Goal: Find contact information: Find contact information

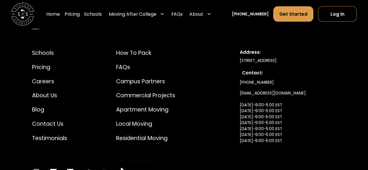
scroll to position [605, 0]
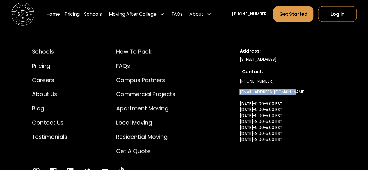
drag, startPoint x: 296, startPoint y: 93, endPoint x: 239, endPoint y: 94, distance: 57.6
click at [239, 94] on div "Schools Pricing Careers About Us Blog Contact Us Testimonials How to Pack FAQs …" at bounding box center [183, 111] width 331 height 155
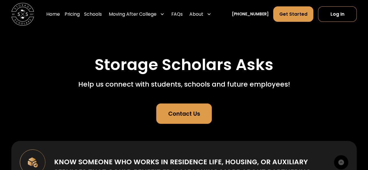
scroll to position [0, 0]
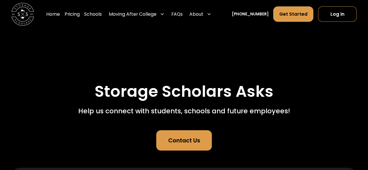
click at [180, 137] on div "Contact Us" at bounding box center [184, 140] width 32 height 8
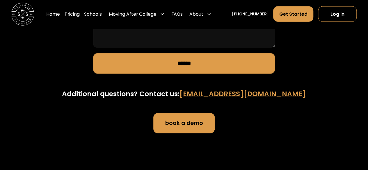
scroll to position [678, 0]
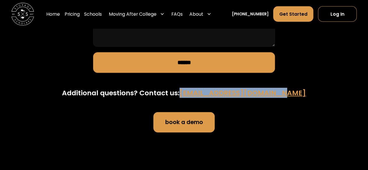
drag, startPoint x: 192, startPoint y: 83, endPoint x: 290, endPoint y: 83, distance: 97.7
click at [290, 88] on h4 "Additional questions? Contact us: [EMAIL_ADDRESS][DOMAIN_NAME]" at bounding box center [184, 93] width 244 height 10
copy h4 "[EMAIL_ADDRESS][DOMAIN_NAME]"
